Goal: Task Accomplishment & Management: Manage account settings

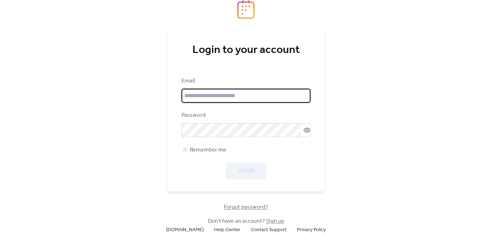
type input "**********"
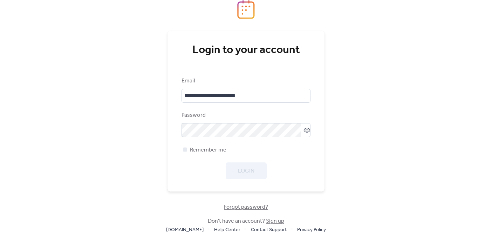
click at [239, 144] on div "**********" at bounding box center [246, 128] width 129 height 102
click at [249, 179] on div "**********" at bounding box center [246, 111] width 157 height 161
click at [248, 174] on span "Login" at bounding box center [246, 171] width 16 height 8
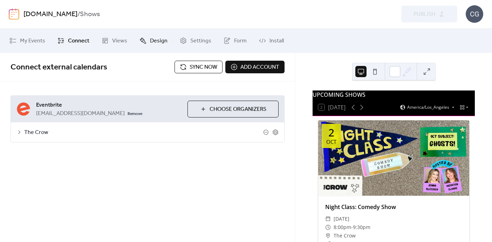
click at [146, 40] on link "Design" at bounding box center [153, 40] width 39 height 19
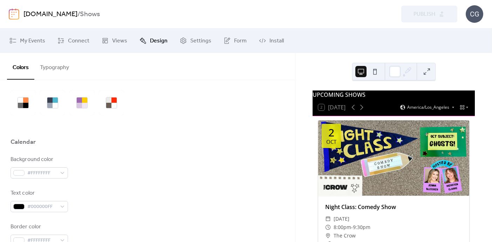
scroll to position [20, 0]
click at [114, 41] on span "Views" at bounding box center [119, 41] width 15 height 8
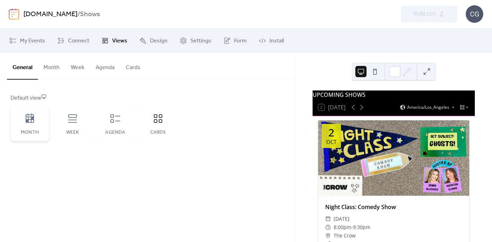
click at [26, 122] on icon at bounding box center [29, 118] width 11 height 11
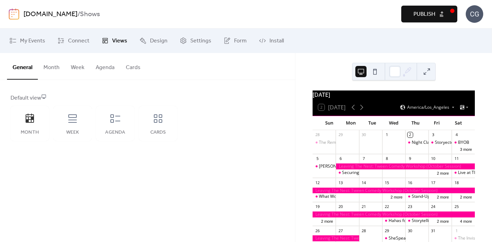
click at [54, 68] on button "Month" at bounding box center [51, 66] width 27 height 26
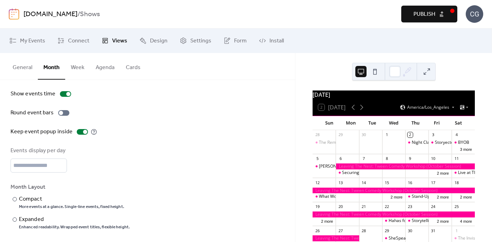
scroll to position [52, 0]
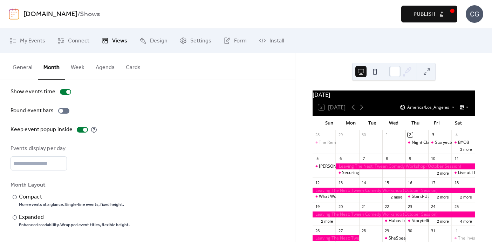
click at [74, 68] on button "Week" at bounding box center [77, 66] width 25 height 26
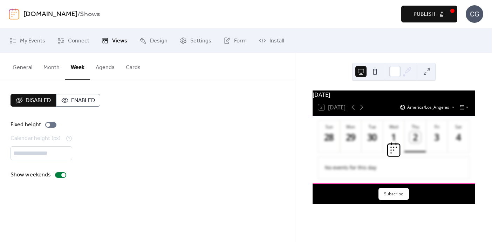
click at [107, 67] on button "Agenda" at bounding box center [105, 66] width 30 height 26
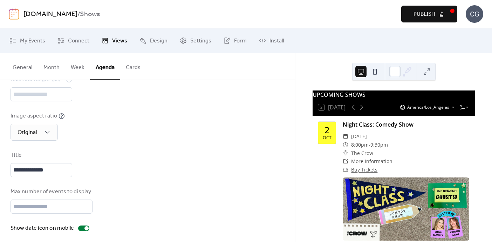
scroll to position [82, 0]
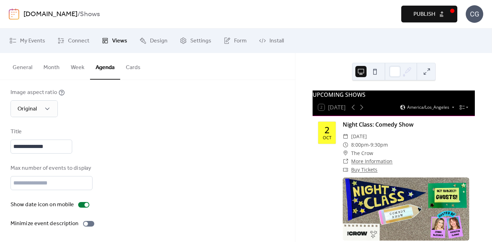
click at [132, 68] on button "Cards" at bounding box center [133, 66] width 26 height 26
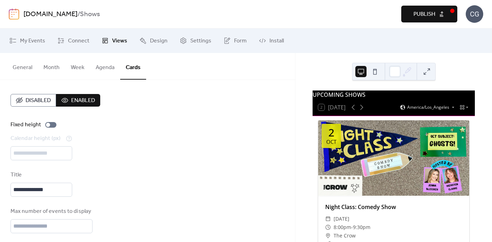
click at [21, 66] on button "General" at bounding box center [22, 66] width 31 height 26
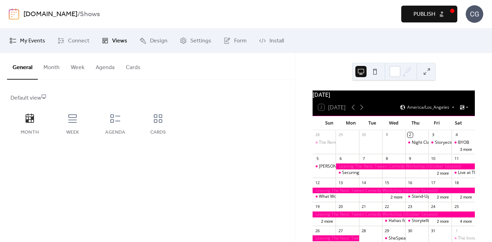
click at [33, 42] on span "My Events" at bounding box center [32, 41] width 25 height 8
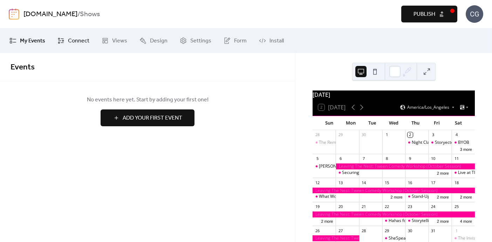
click at [67, 39] on link "Connect" at bounding box center [73, 40] width 42 height 19
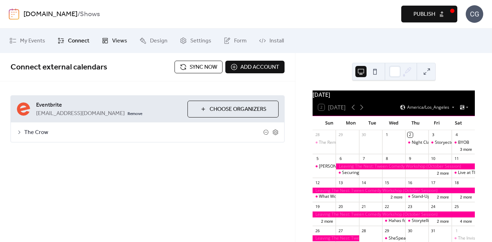
click at [119, 40] on span "Views" at bounding box center [119, 41] width 15 height 8
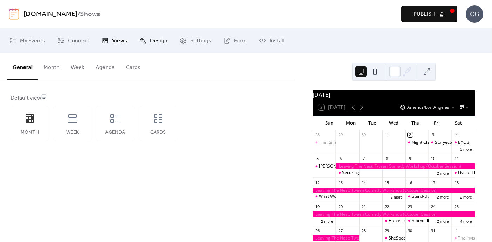
click at [159, 40] on span "Design" at bounding box center [159, 41] width 18 height 8
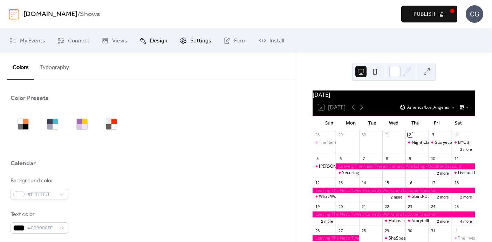
click at [201, 40] on span "Settings" at bounding box center [200, 41] width 21 height 8
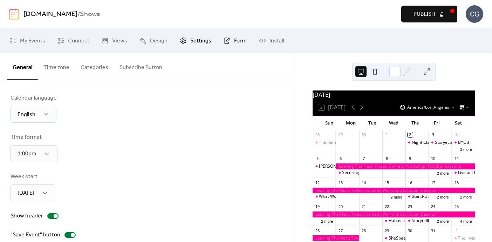
click at [227, 41] on icon at bounding box center [227, 40] width 7 height 7
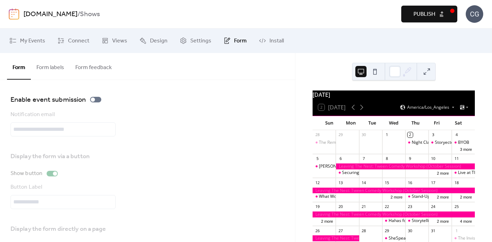
click at [49, 67] on button "Form labels" at bounding box center [50, 66] width 39 height 26
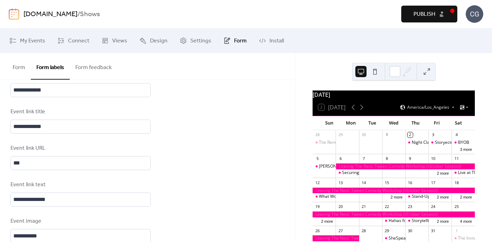
scroll to position [461, 0]
click at [47, 40] on link "My Events" at bounding box center [27, 40] width 46 height 19
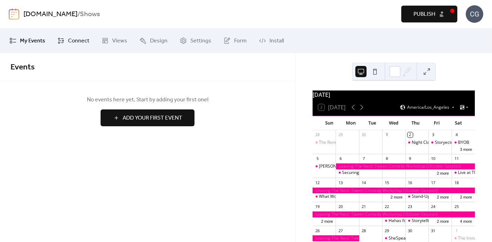
click at [72, 38] on span "Connect" at bounding box center [78, 41] width 21 height 8
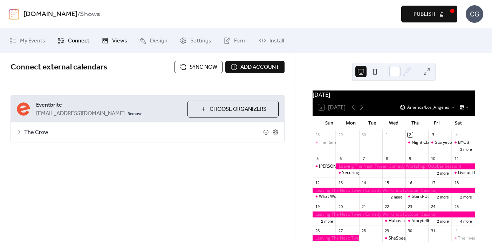
click at [118, 39] on span "Views" at bounding box center [119, 41] width 15 height 8
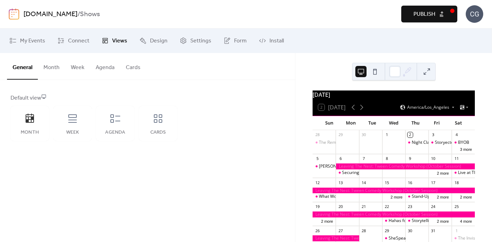
click at [52, 66] on button "Month" at bounding box center [51, 66] width 27 height 26
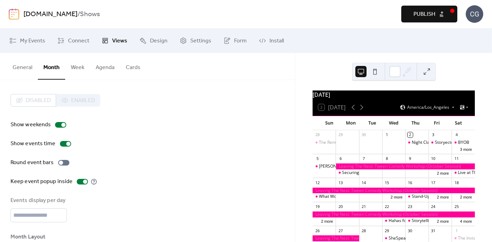
click at [136, 65] on button "Cards" at bounding box center [133, 66] width 26 height 26
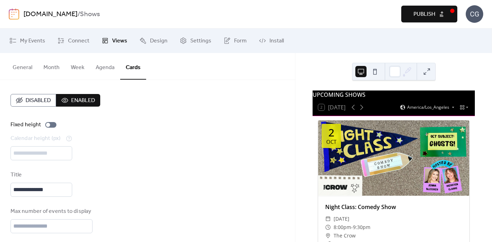
click at [74, 101] on span "Enabled" at bounding box center [83, 100] width 24 height 8
click at [41, 101] on span "Disabled" at bounding box center [38, 100] width 25 height 8
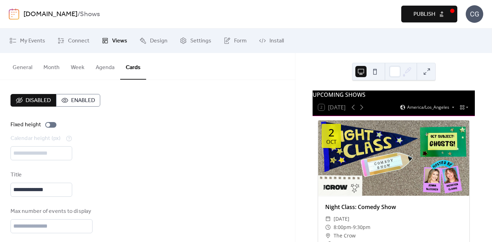
click at [73, 101] on span "Enabled" at bounding box center [83, 100] width 24 height 8
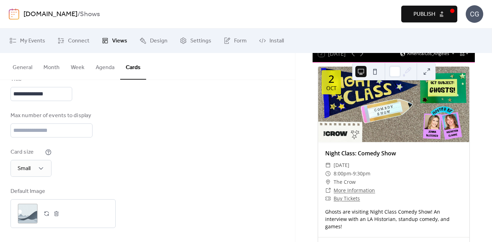
scroll to position [51, 0]
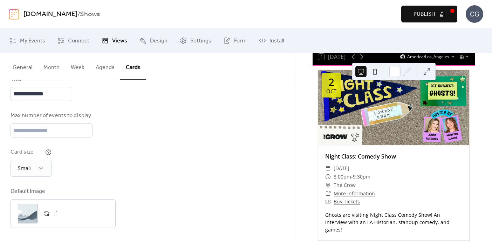
click at [370, 202] on div "​ Buy Tickets" at bounding box center [393, 201] width 137 height 8
click at [101, 67] on button "Agenda" at bounding box center [105, 66] width 30 height 26
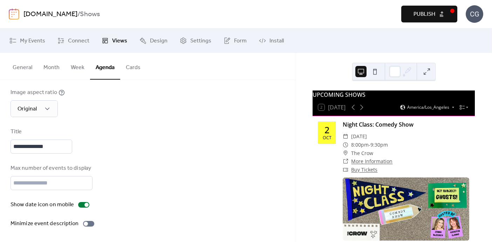
click at [83, 67] on button "Week" at bounding box center [77, 66] width 25 height 26
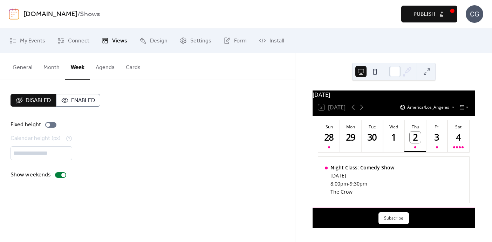
click at [51, 68] on button "Month" at bounding box center [51, 66] width 27 height 26
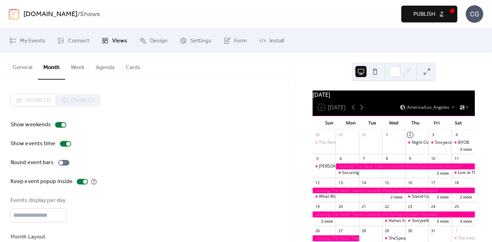
click at [25, 68] on button "General" at bounding box center [22, 66] width 31 height 26
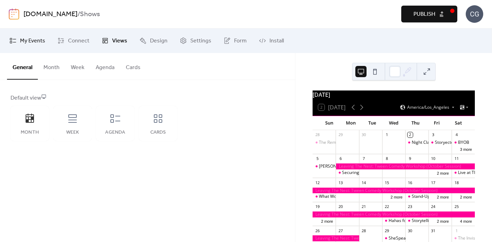
click at [31, 40] on span "My Events" at bounding box center [32, 41] width 25 height 8
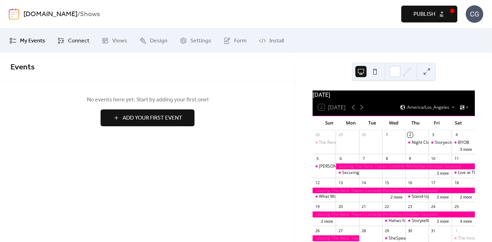
click at [70, 40] on span "Connect" at bounding box center [78, 41] width 21 height 8
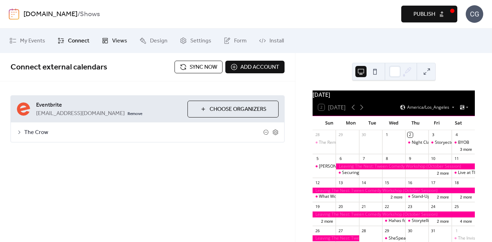
click at [122, 42] on span "Views" at bounding box center [119, 41] width 15 height 8
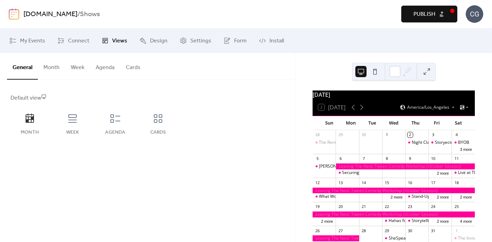
click at [51, 68] on button "Month" at bounding box center [51, 66] width 27 height 26
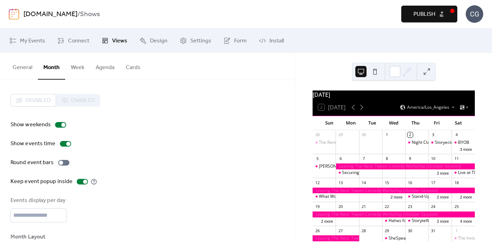
click at [27, 67] on button "General" at bounding box center [22, 66] width 31 height 26
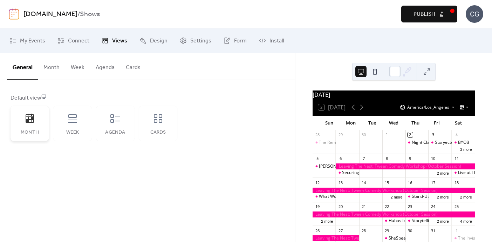
click at [37, 115] on div "Month" at bounding box center [30, 123] width 39 height 35
click at [79, 119] on div "Week" at bounding box center [72, 123] width 39 height 35
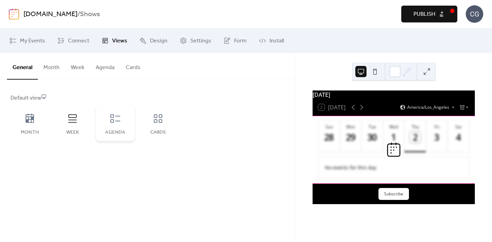
click at [117, 118] on icon at bounding box center [115, 118] width 11 height 11
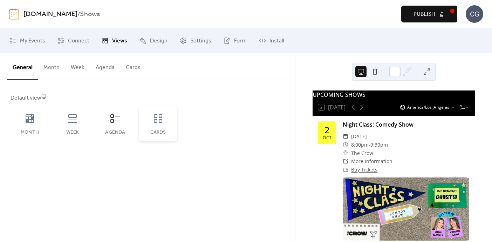
click at [155, 119] on icon at bounding box center [158, 118] width 11 height 11
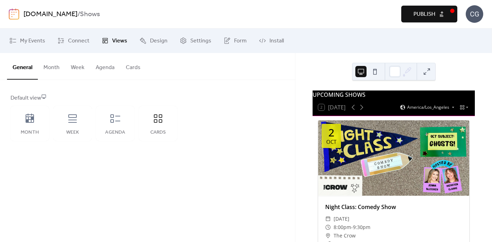
click at [101, 67] on button "Agenda" at bounding box center [105, 66] width 30 height 26
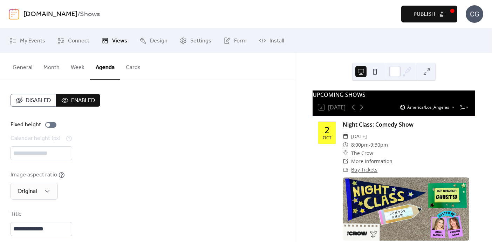
click at [16, 65] on button "General" at bounding box center [22, 66] width 31 height 26
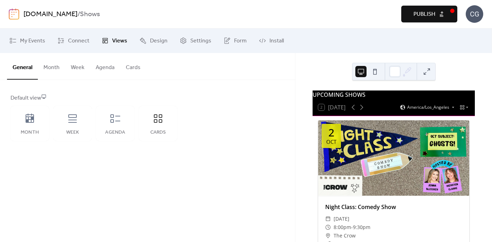
click at [36, 98] on div "Default view" at bounding box center [147, 98] width 273 height 8
click at [150, 42] on span "Design" at bounding box center [159, 41] width 18 height 8
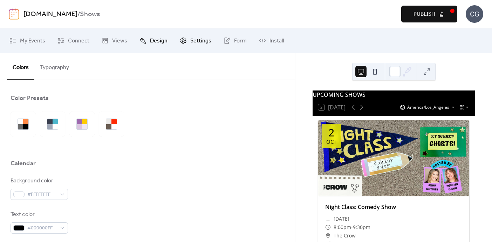
click at [194, 43] on span "Settings" at bounding box center [200, 41] width 21 height 8
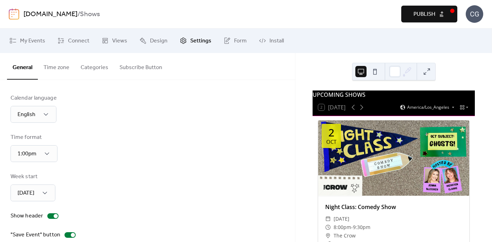
click at [99, 68] on button "Categories" at bounding box center [94, 66] width 39 height 26
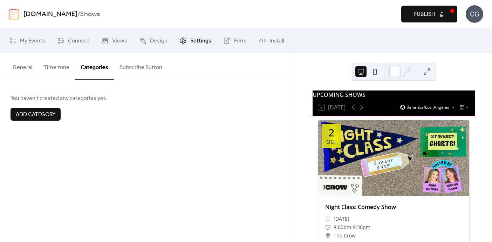
click at [132, 68] on button "Subscribe Button" at bounding box center [141, 66] width 54 height 26
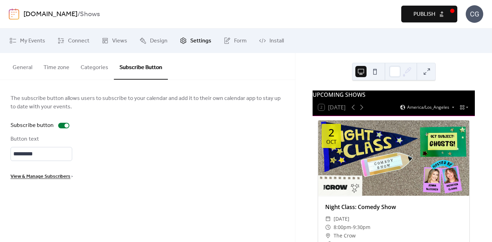
click at [26, 66] on button "General" at bounding box center [22, 66] width 31 height 26
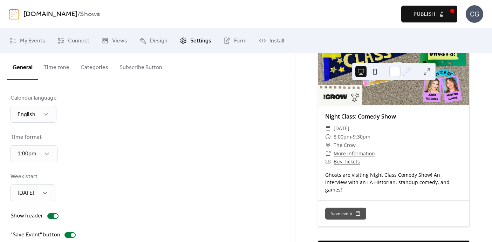
scroll to position [92, 0]
